Goal: Register for event/course

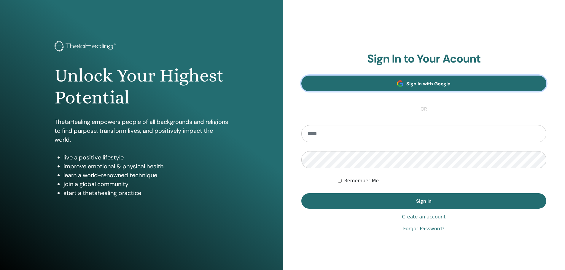
click at [392, 80] on link "Sign In with Google" at bounding box center [423, 84] width 245 height 16
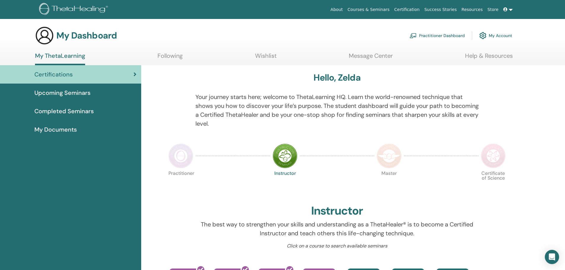
click at [62, 111] on span "Completed Seminars" at bounding box center [63, 111] width 59 height 9
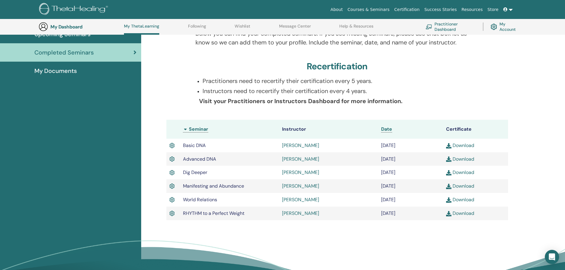
scroll to position [75, 0]
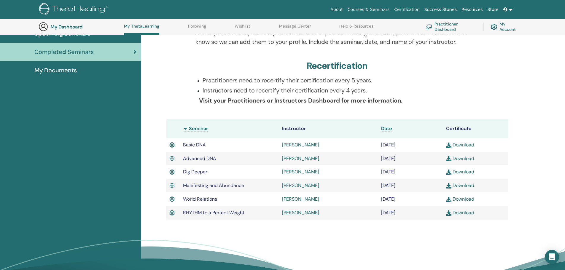
click at [296, 144] on link "[PERSON_NAME]" at bounding box center [300, 145] width 37 height 6
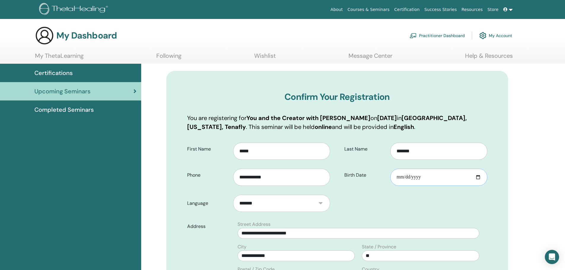
click at [420, 177] on input "Birth Date" at bounding box center [438, 177] width 97 height 17
click at [442, 181] on input "Birth Date" at bounding box center [438, 177] width 97 height 17
click at [443, 178] on input "Birth Date" at bounding box center [438, 177] width 97 height 17
click at [408, 177] on input "Birth Date" at bounding box center [438, 177] width 97 height 17
click at [392, 176] on input "Birth Date" at bounding box center [438, 177] width 97 height 17
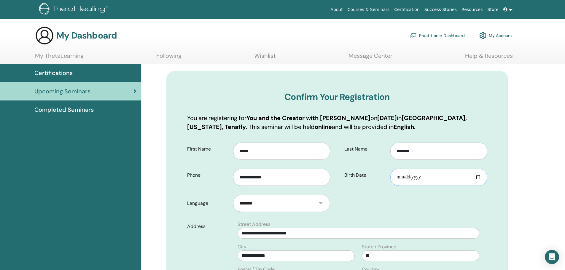
click at [403, 176] on input "Birth Date" at bounding box center [438, 177] width 97 height 17
type input "**********"
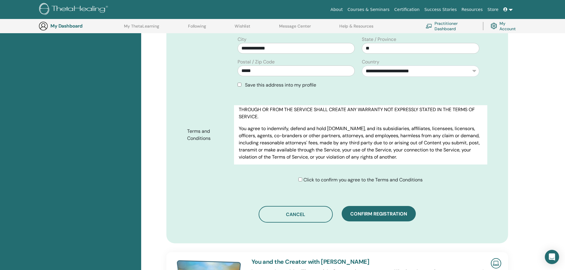
scroll to position [2477, 0]
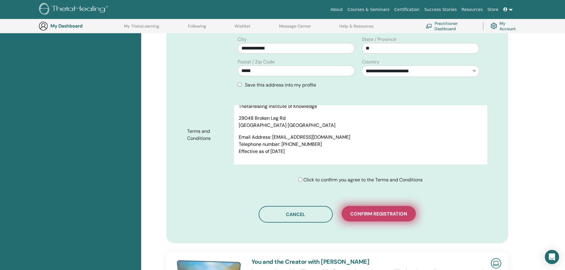
click at [376, 216] on span "Confirm registration" at bounding box center [378, 214] width 57 height 6
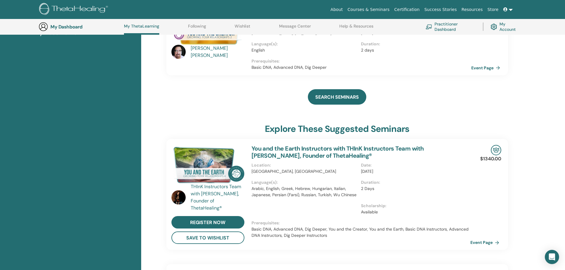
scroll to position [134, 0]
